Goal: Information Seeking & Learning: Find specific page/section

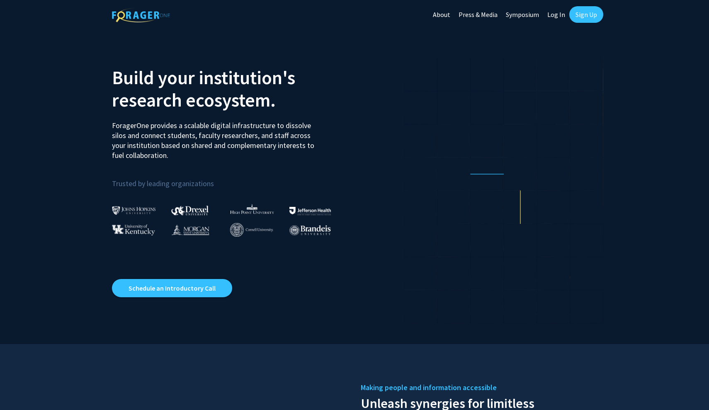
click at [557, 17] on link "Log In" at bounding box center [556, 14] width 26 height 29
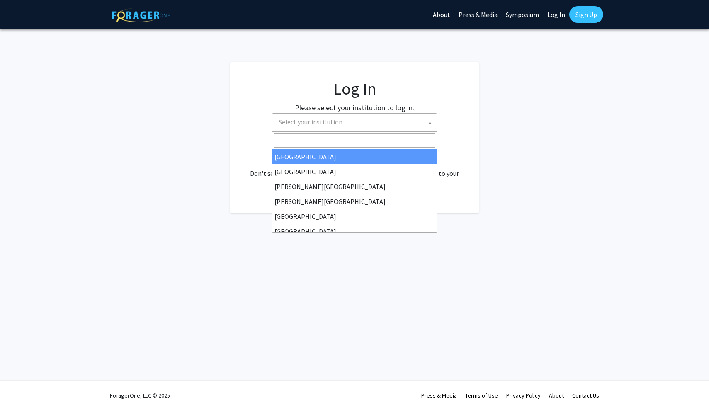
click at [338, 129] on span "Select your institution" at bounding box center [356, 122] width 162 height 17
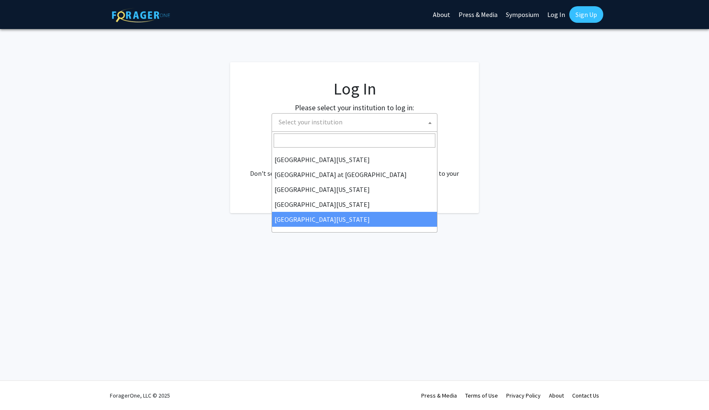
scroll to position [290, 0]
select select "33"
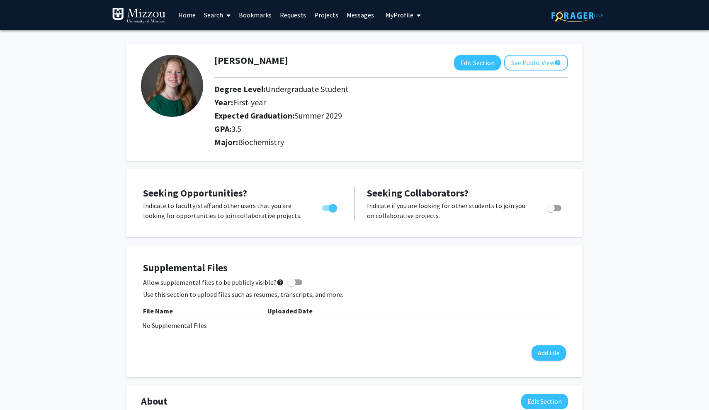
click at [211, 10] on link "Search" at bounding box center [217, 14] width 35 height 29
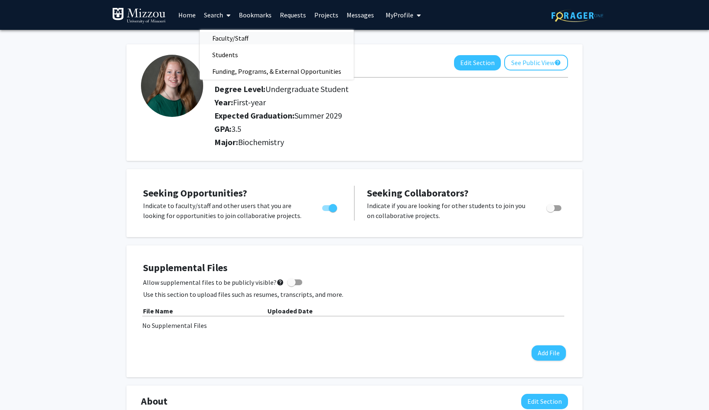
click at [222, 38] on span "Faculty/Staff" at bounding box center [230, 38] width 61 height 17
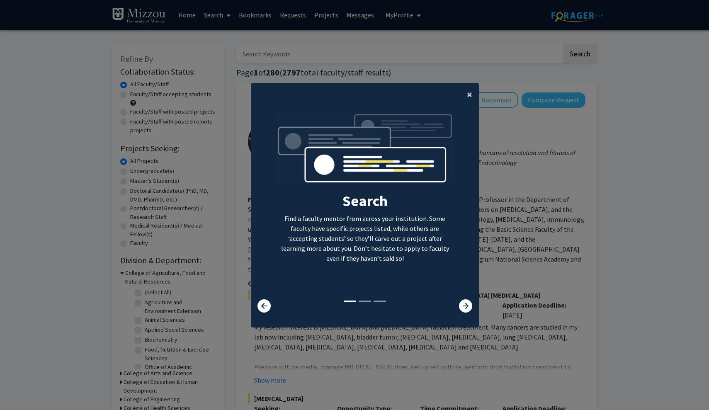
click at [467, 91] on span "×" at bounding box center [469, 94] width 5 height 13
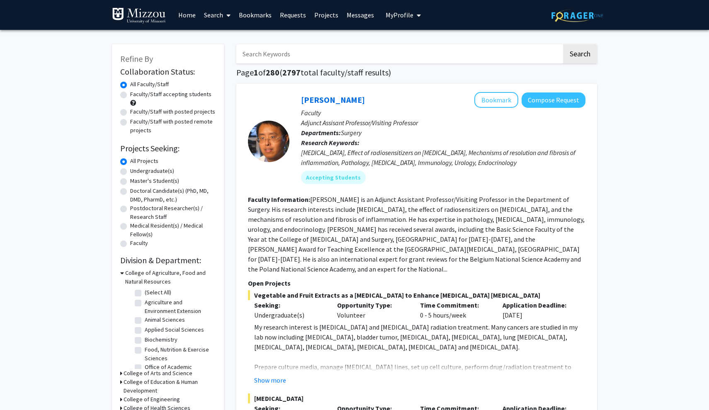
click at [291, 63] on input "Search Keywords" at bounding box center [398, 53] width 325 height 19
click at [143, 171] on label "Undergraduate(s)" at bounding box center [152, 171] width 44 height 9
click at [136, 171] on input "Undergraduate(s)" at bounding box center [132, 169] width 5 height 5
radio input "true"
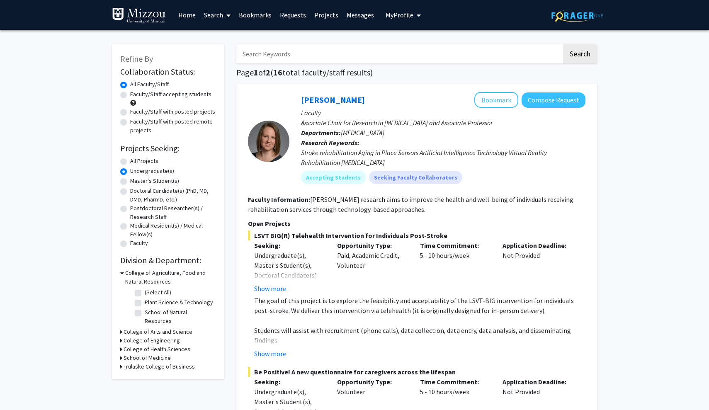
click at [309, 60] on input "Search Keywords" at bounding box center [398, 53] width 325 height 19
type input "biochemistry"
click at [580, 55] on button "Search" at bounding box center [580, 53] width 34 height 19
radio input "true"
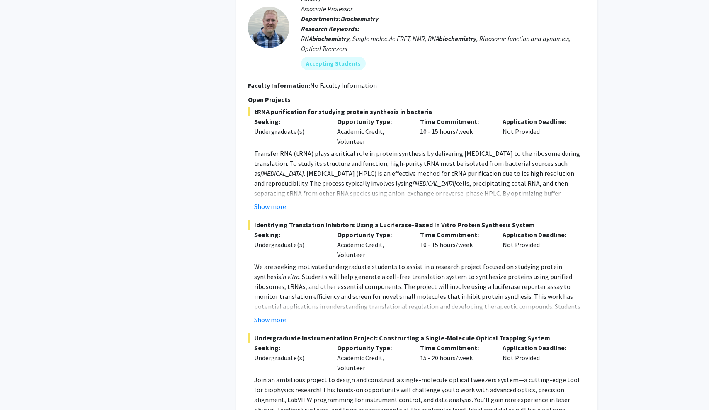
scroll to position [558, 0]
